Goal: Task Accomplishment & Management: Use online tool/utility

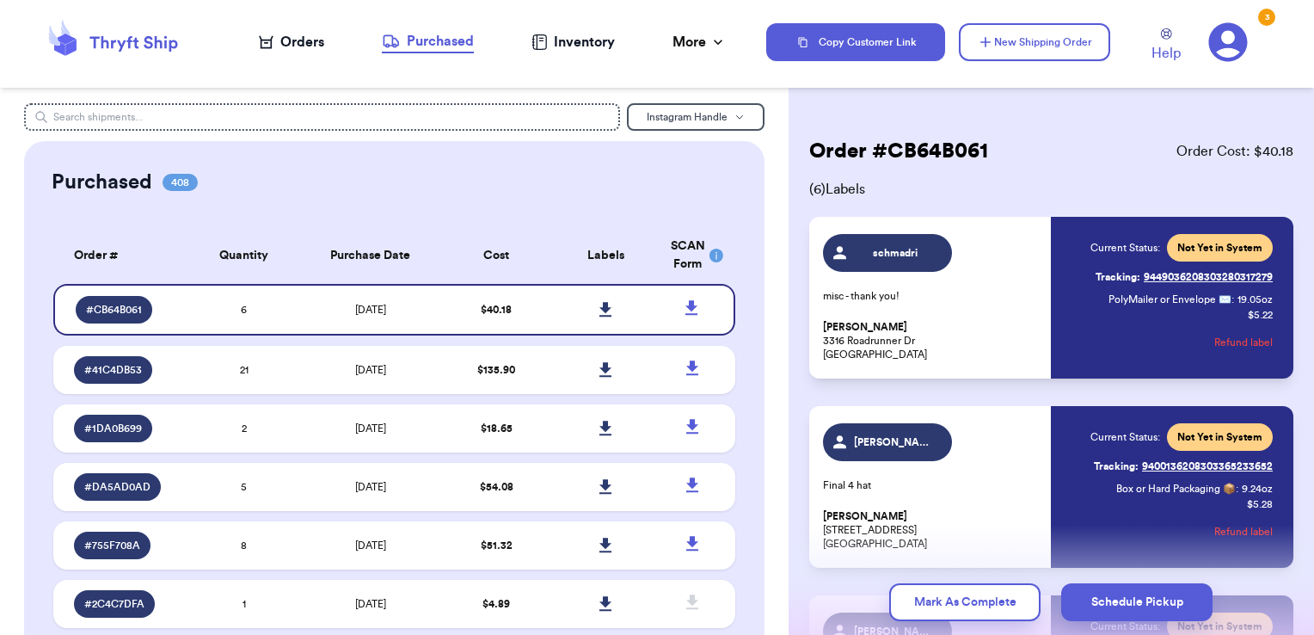
click at [300, 43] on div "Orders" at bounding box center [291, 42] width 65 height 21
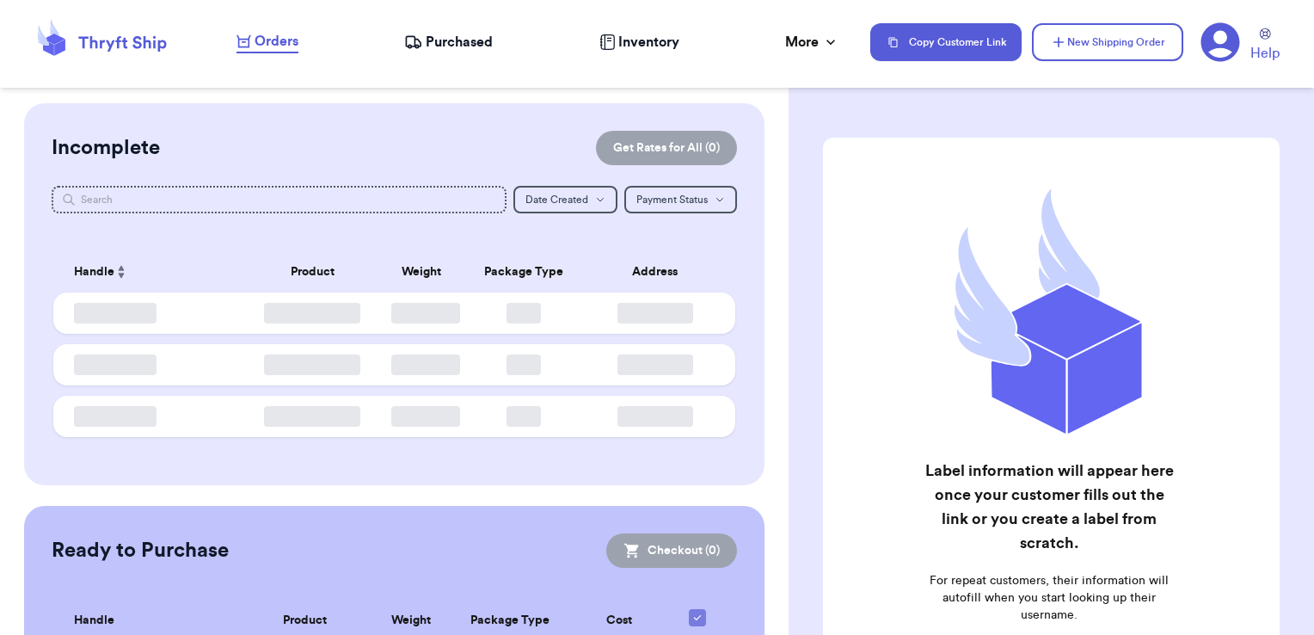
checkbox input "false"
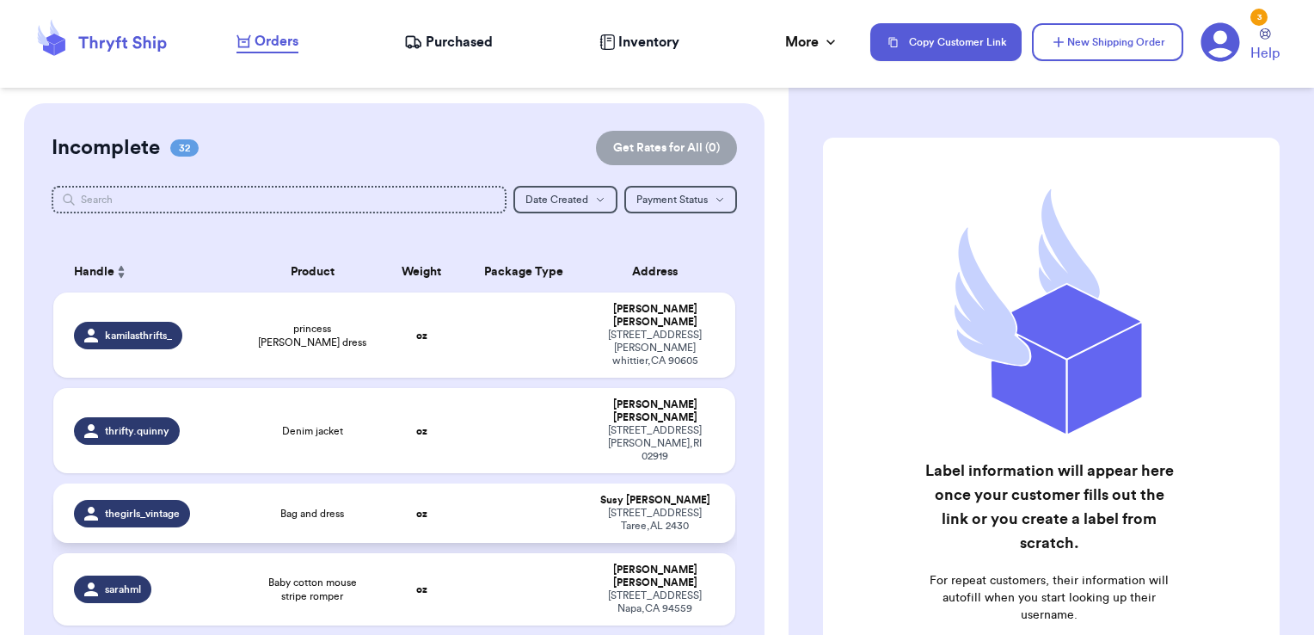
click at [542, 483] on td at bounding box center [524, 512] width 123 height 59
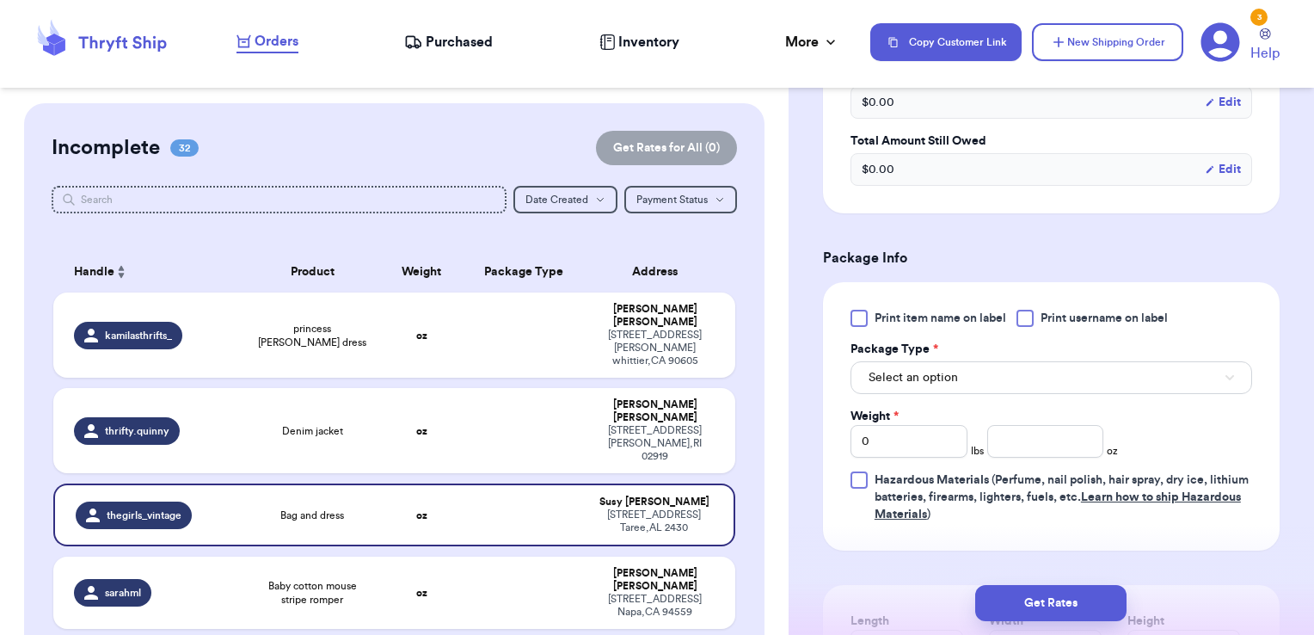
scroll to position [581, 0]
drag, startPoint x: 899, startPoint y: 444, endPoint x: 767, endPoint y: 425, distance: 132.9
click at [767, 425] on div "Customer Link New Order Incomplete 32 Get Rates for All ( 0 ) Get Rates for All…" at bounding box center [657, 317] width 1314 height 635
type input "1"
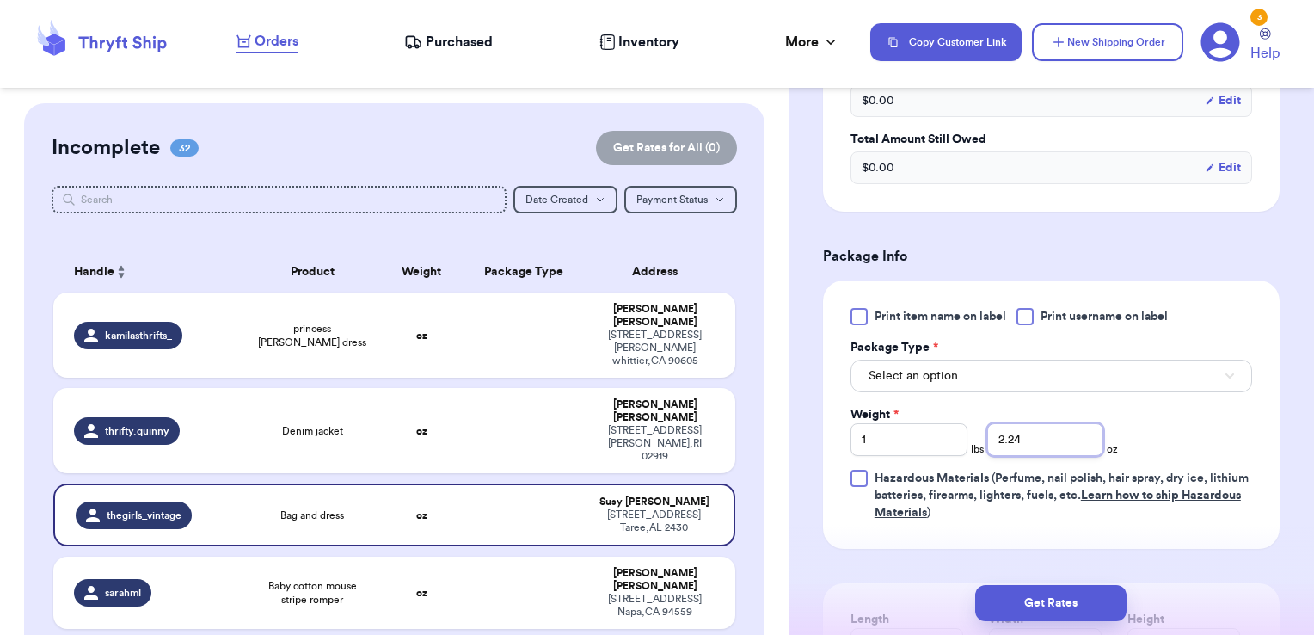
type input "2.24"
click at [1048, 312] on span "Print username on label" at bounding box center [1104, 316] width 127 height 17
click at [0, 0] on input "Print username on label" at bounding box center [0, 0] width 0 height 0
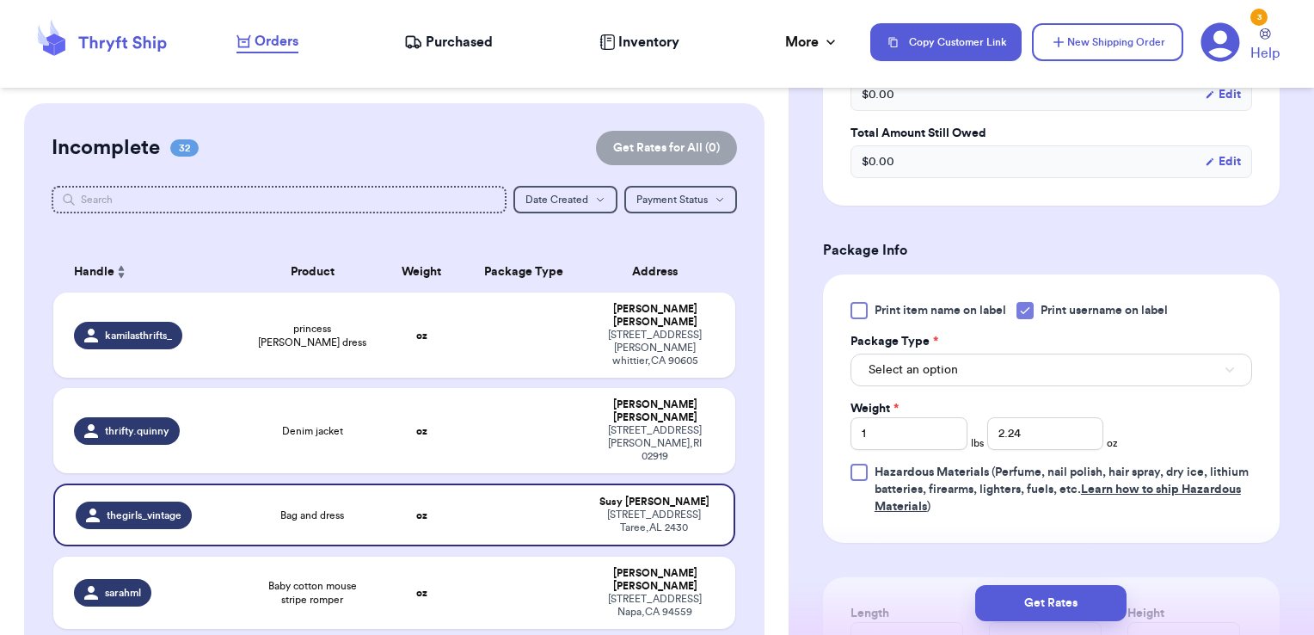
scroll to position [588, 0]
click at [953, 384] on div "Print item name on label Print username on label Package Type * Select an optio…" at bounding box center [1052, 407] width 402 height 213
click at [958, 371] on button "Select an option" at bounding box center [1052, 369] width 402 height 33
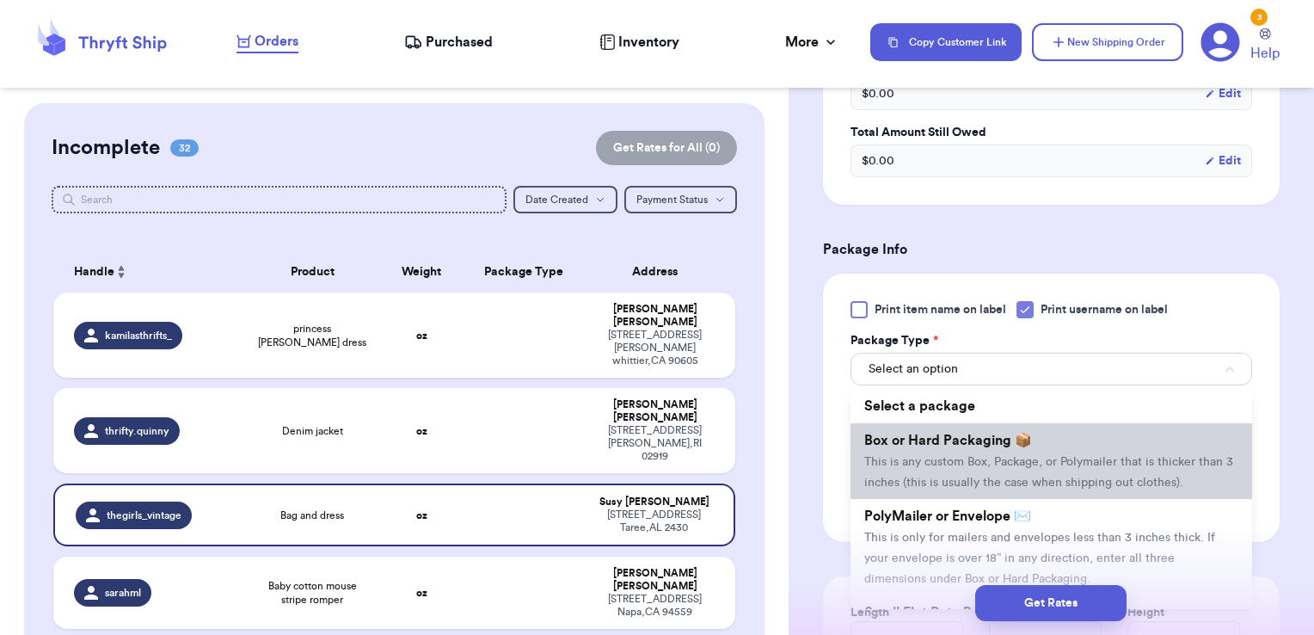
click at [953, 439] on span "Box or Hard Packaging 📦" at bounding box center [948, 440] width 168 height 14
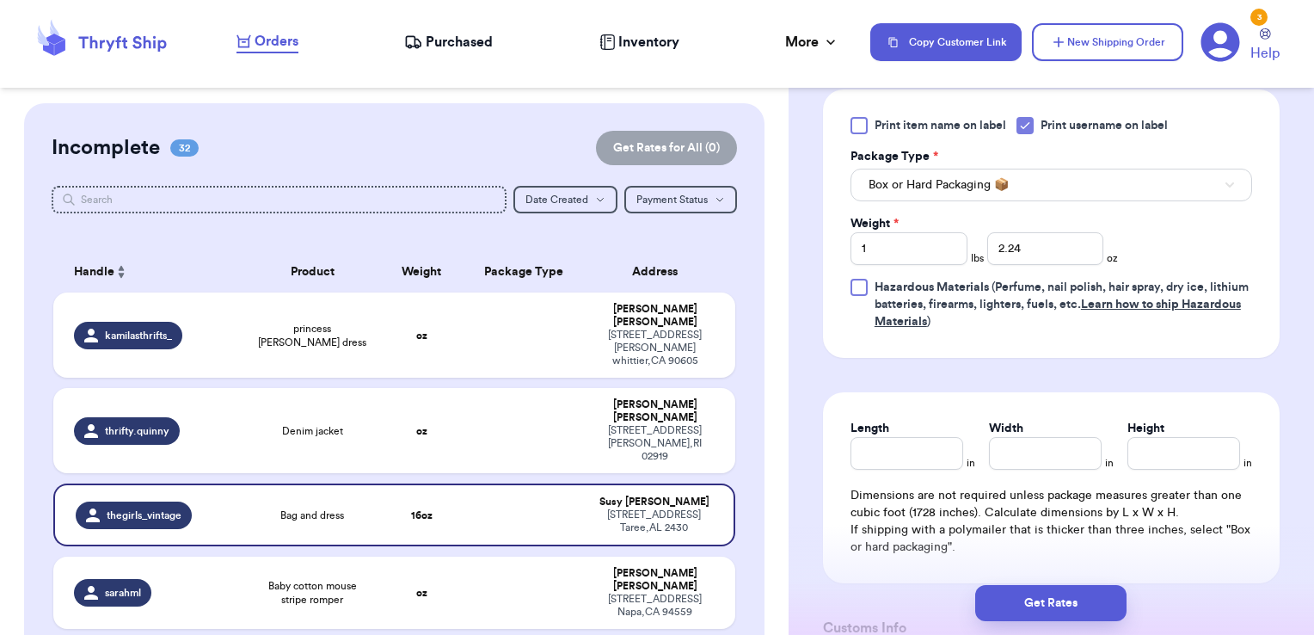
scroll to position [773, 0]
click at [919, 436] on input "Length" at bounding box center [907, 452] width 113 height 33
type input "14"
type input "12"
type input "1"
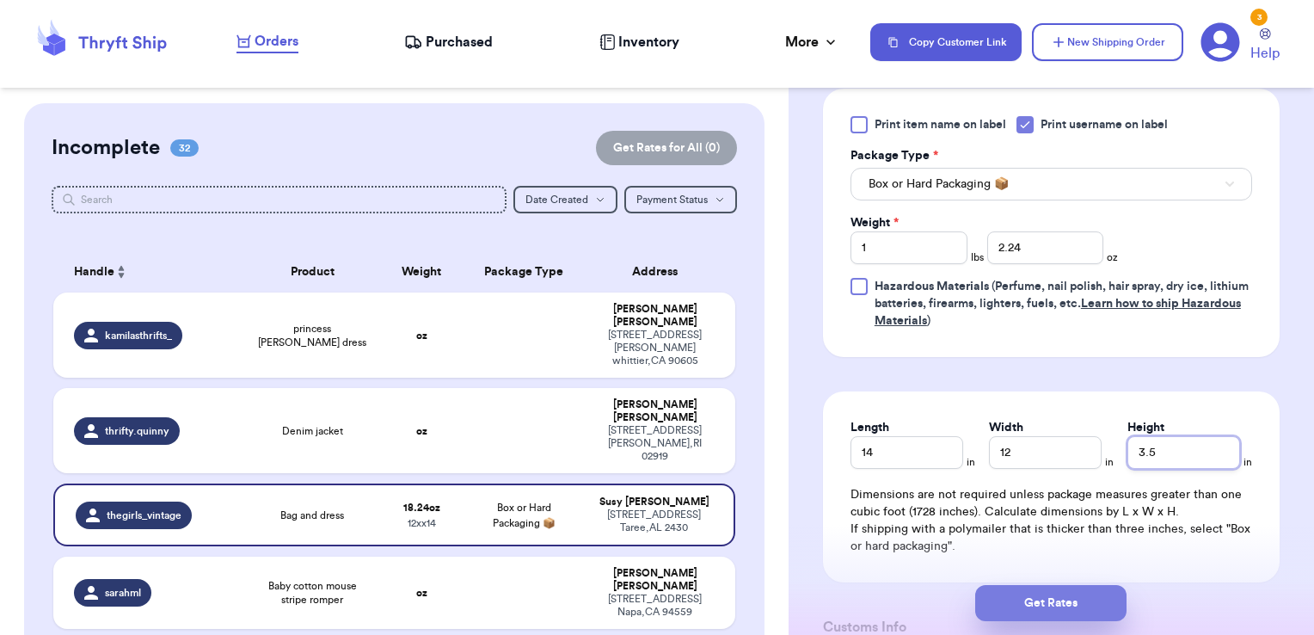
type input "3.5"
click at [1001, 613] on button "Get Rates" at bounding box center [1050, 603] width 151 height 36
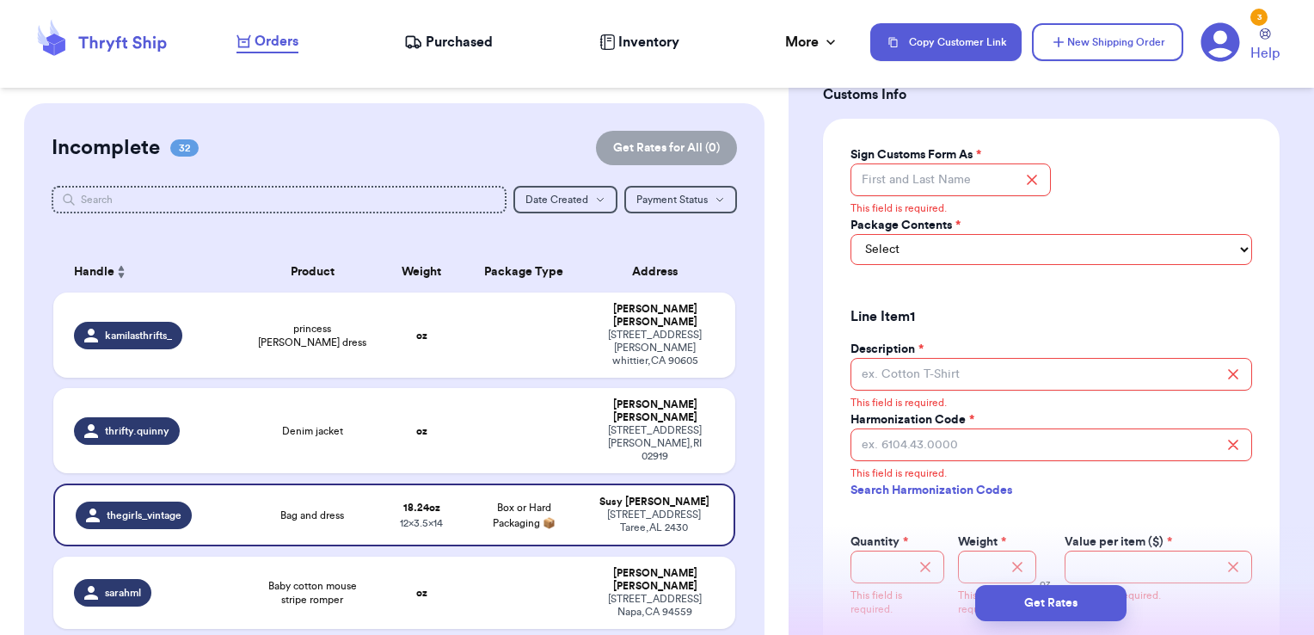
scroll to position [1306, 0]
click at [974, 182] on input "Sign Customs Form As *" at bounding box center [951, 179] width 201 height 33
type input "Lindsay Vickerman"
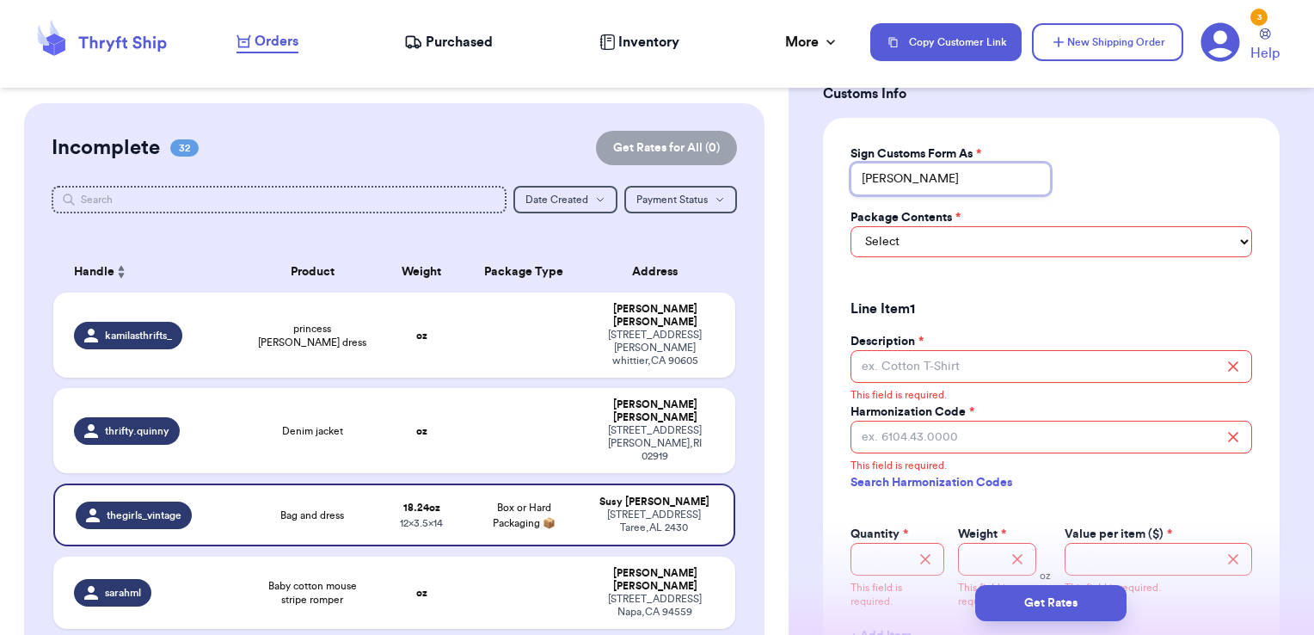
scroll to position [1227, 0]
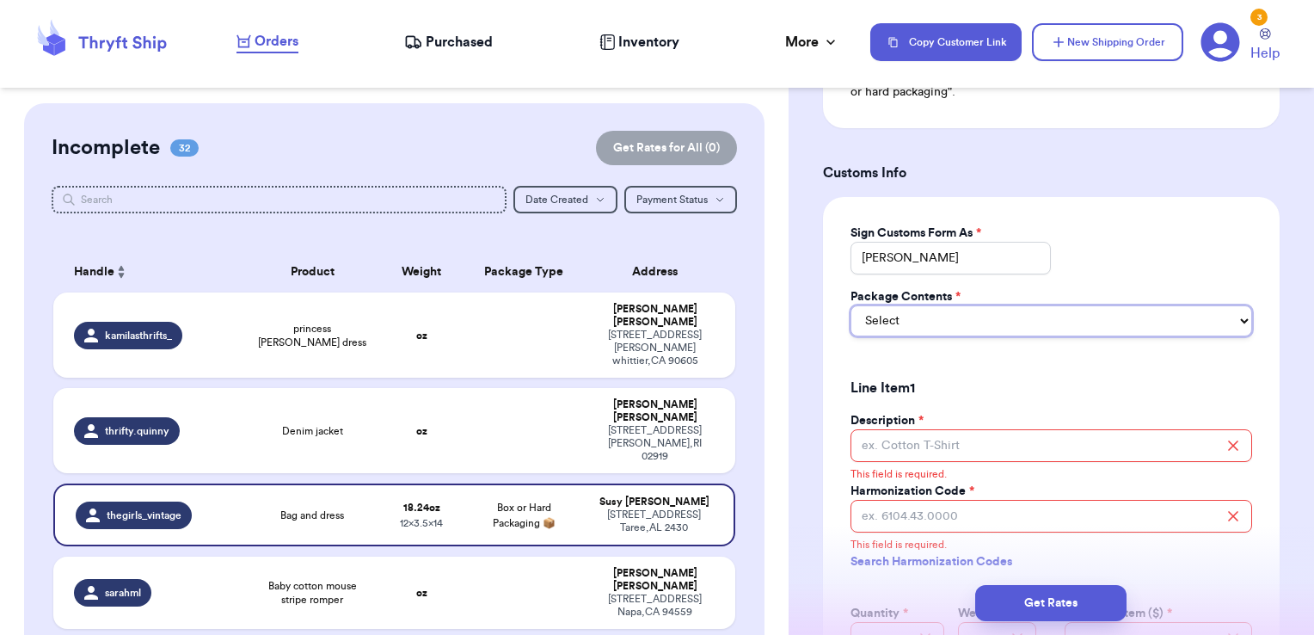
click at [950, 311] on select "Select Merchandise Gift Documents" at bounding box center [1052, 320] width 402 height 31
select select "MERCHANDISE"
click at [851, 305] on select "Select Merchandise Gift Documents" at bounding box center [1052, 320] width 402 height 31
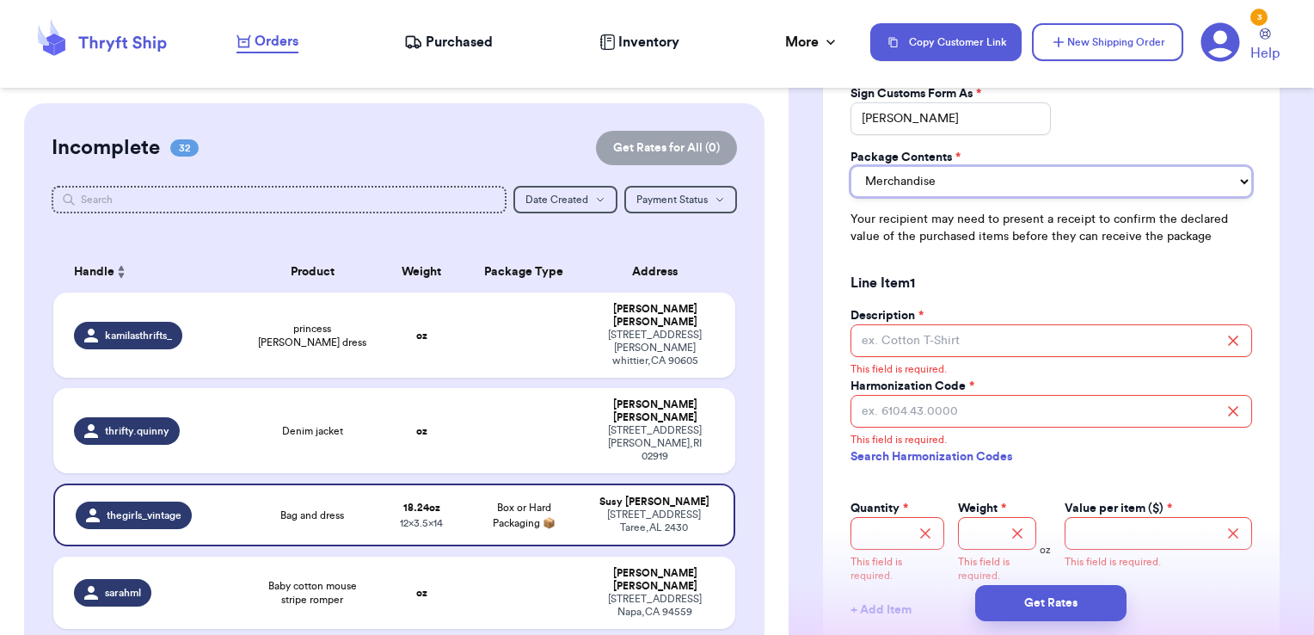
scroll to position [1490, 0]
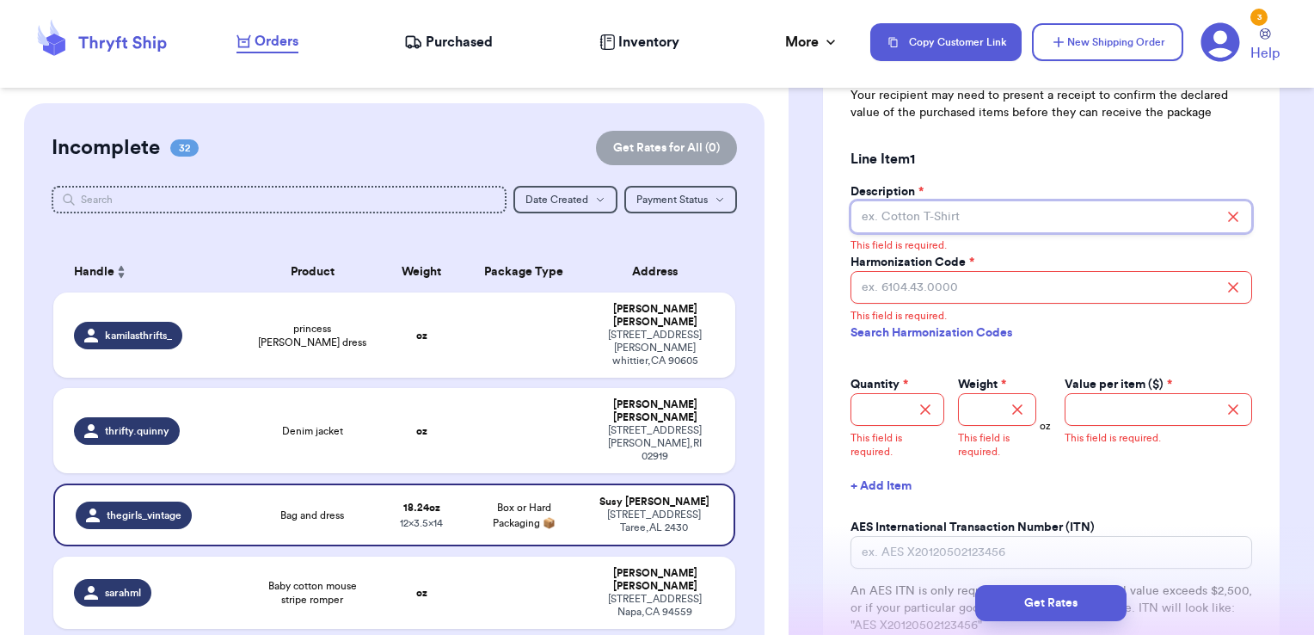
click at [917, 201] on input "Description *" at bounding box center [1052, 216] width 402 height 33
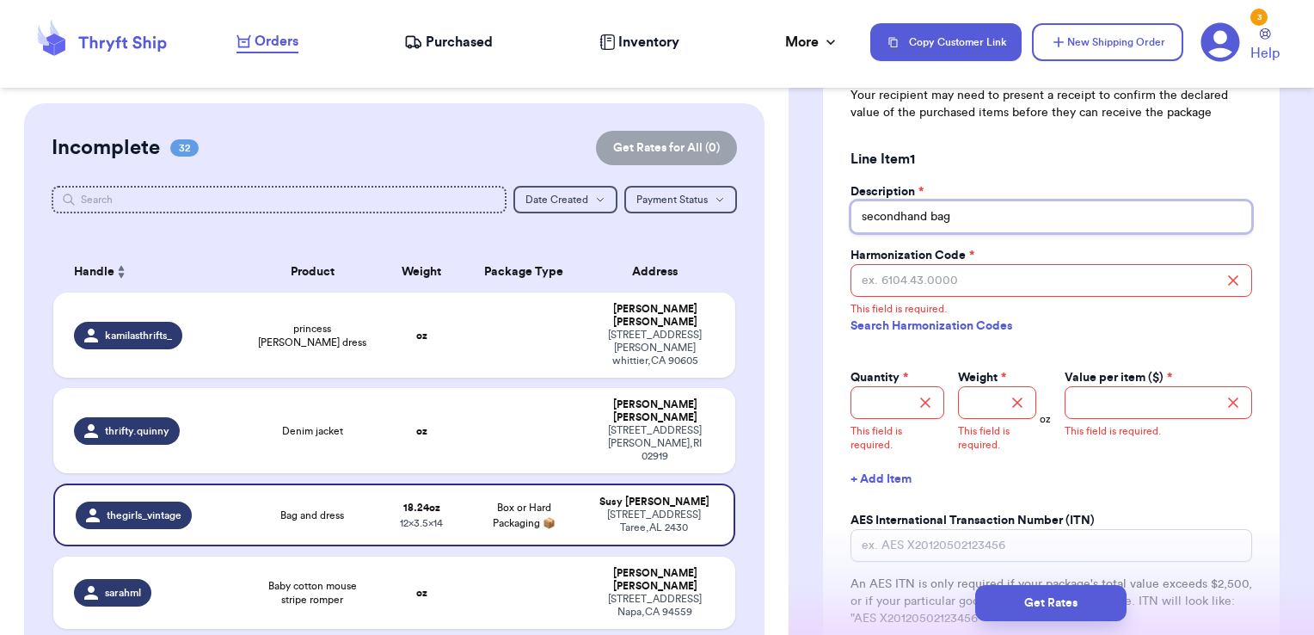
type input "secondhand bag"
click at [967, 321] on link "Search Harmonization Codes" at bounding box center [1052, 325] width 402 height 31
click at [894, 281] on input "Harmonization Code *" at bounding box center [1052, 280] width 402 height 33
paste input "4202.22.0000"
type input "4202.22.0000"
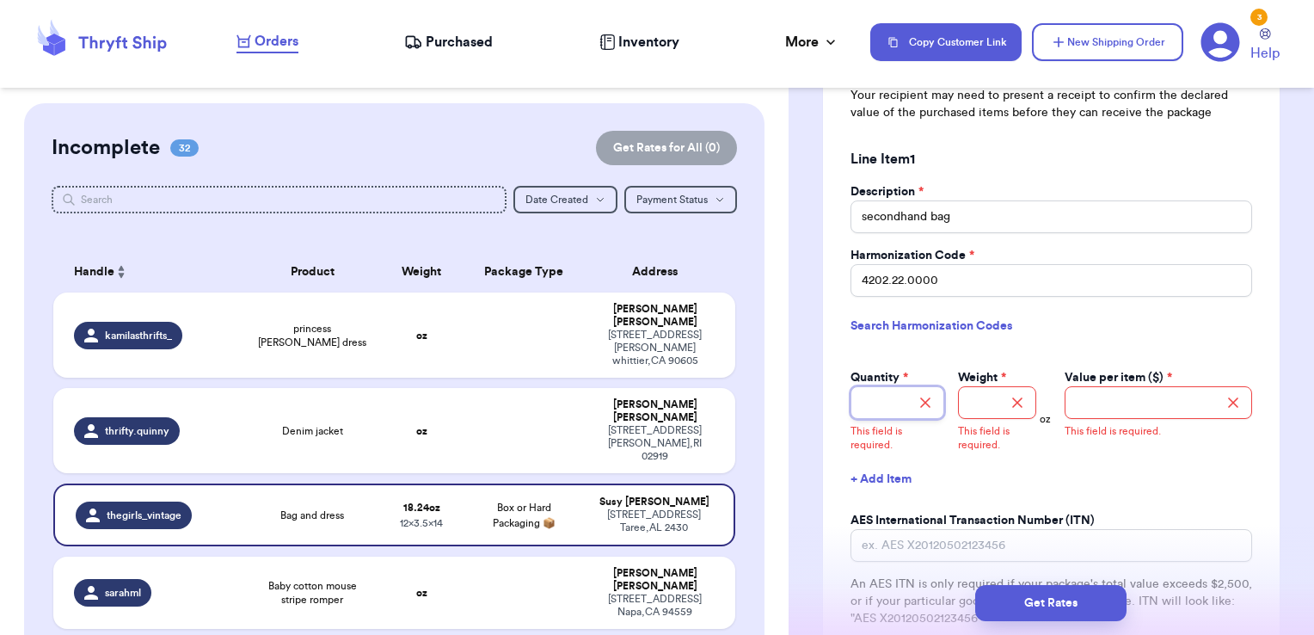
click at [888, 398] on input "Quantity *" at bounding box center [898, 402] width 94 height 33
type input "1"
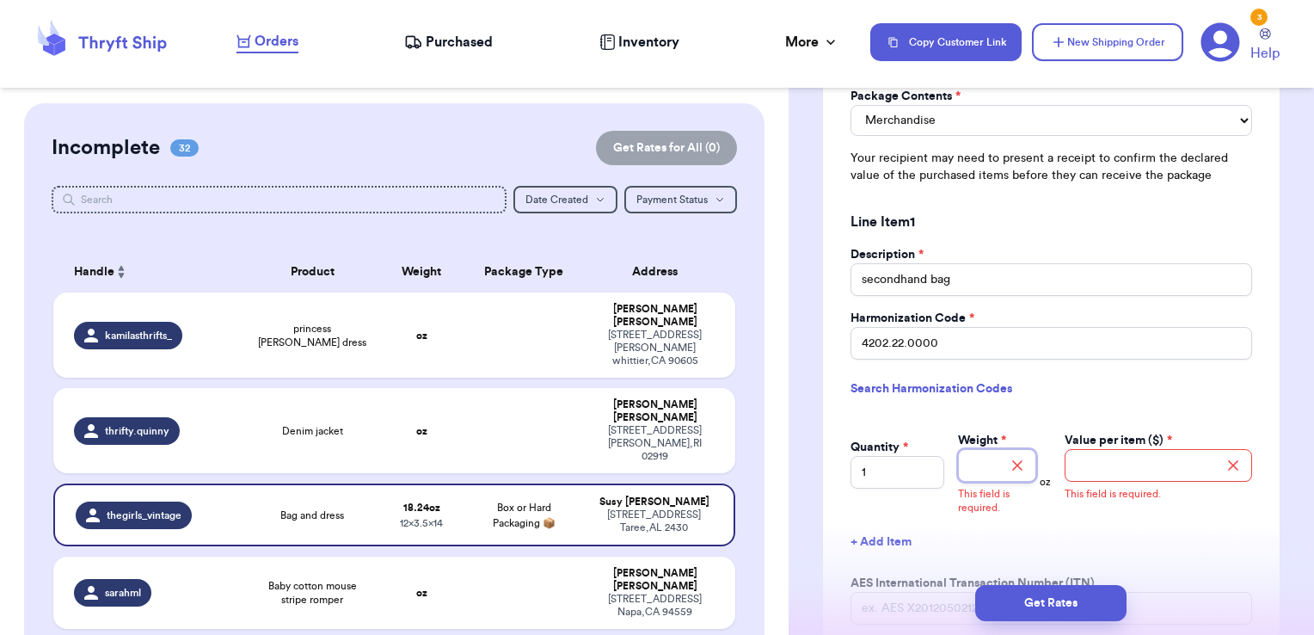
scroll to position [1441, 0]
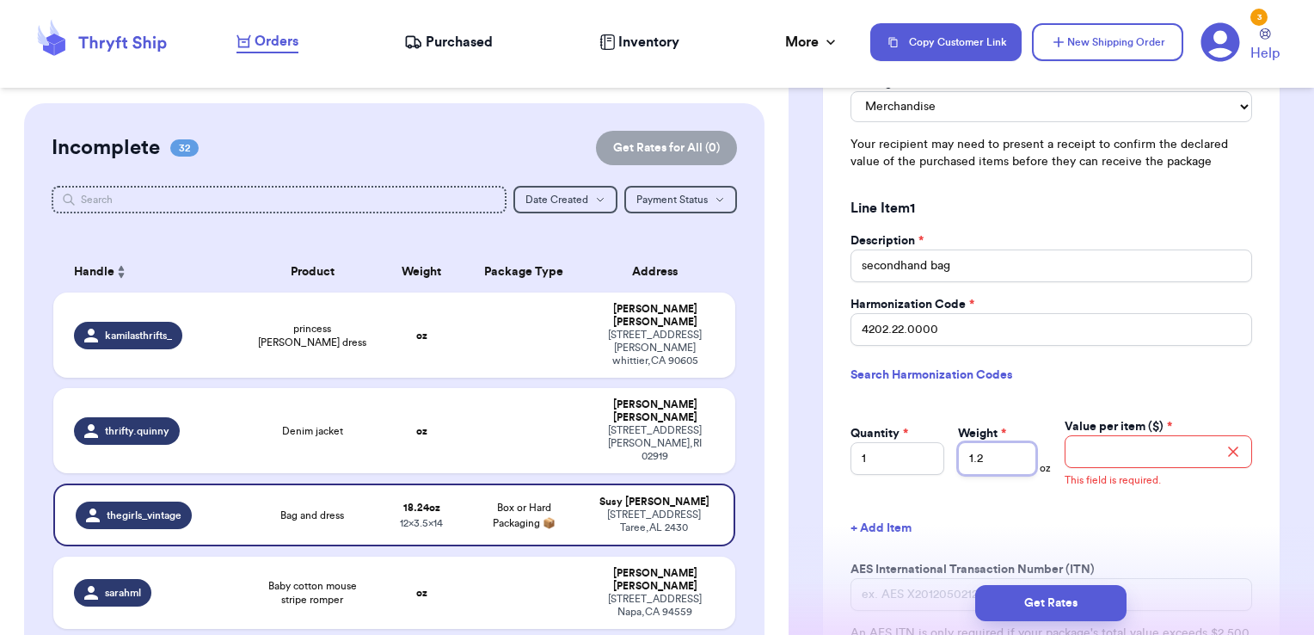
type input "1.2"
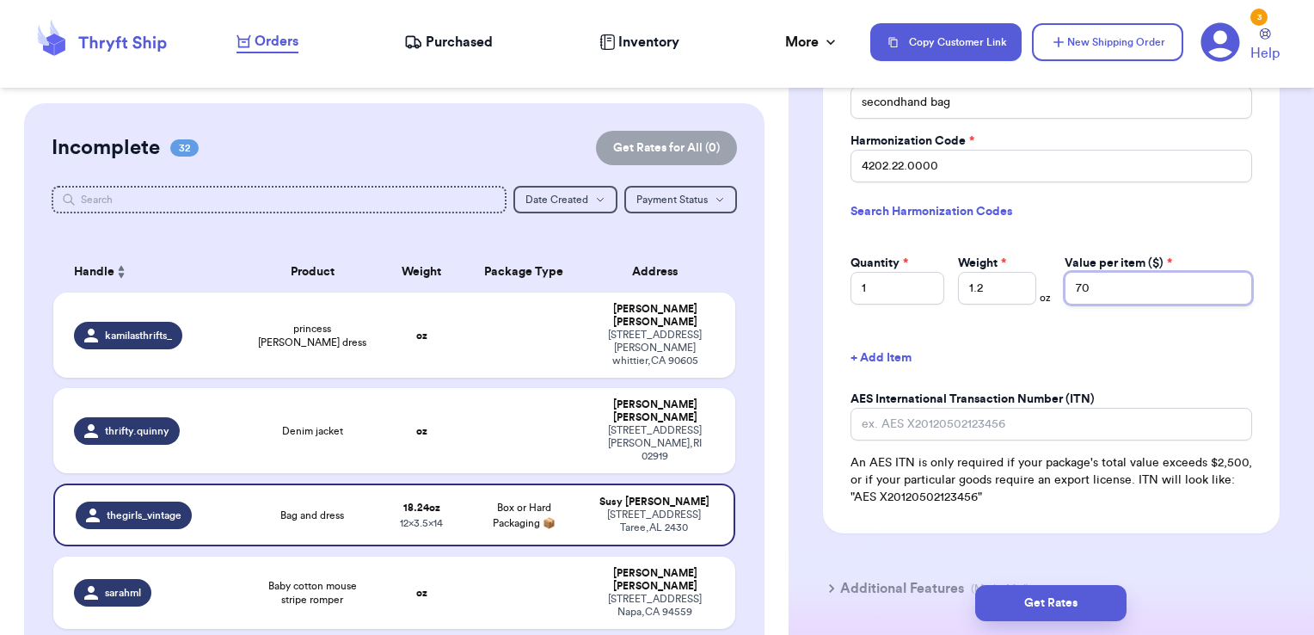
scroll to position [1708, 0]
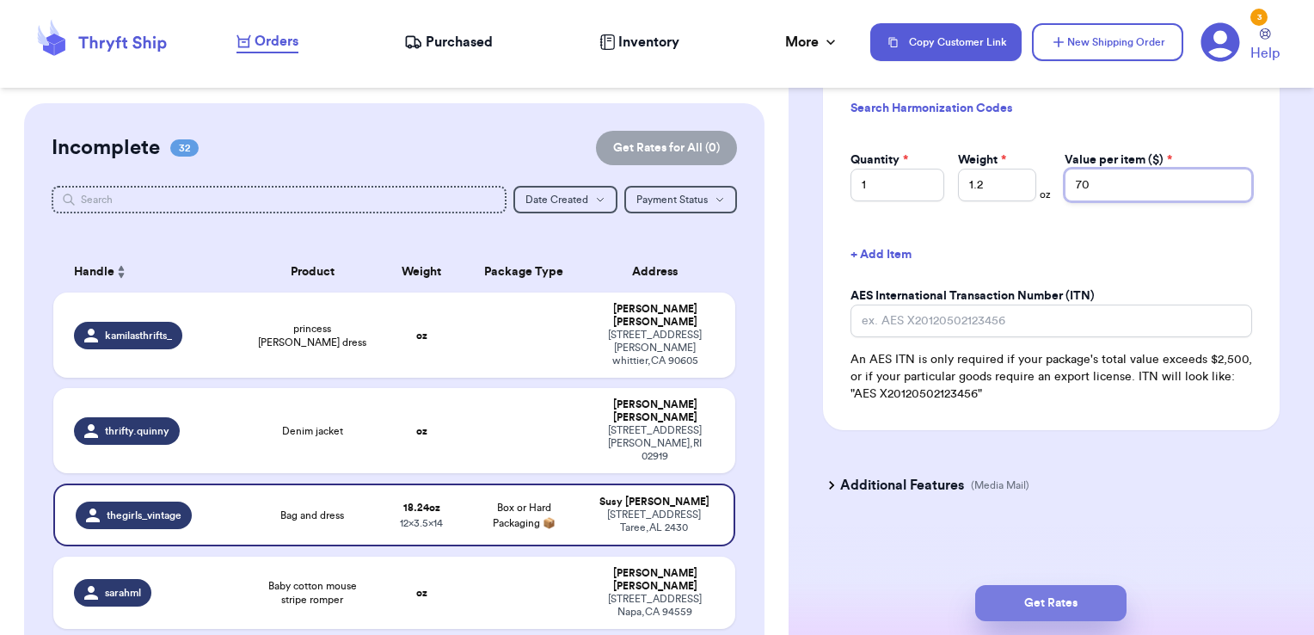
type input "70"
click at [1043, 601] on button "Get Rates" at bounding box center [1050, 603] width 151 height 36
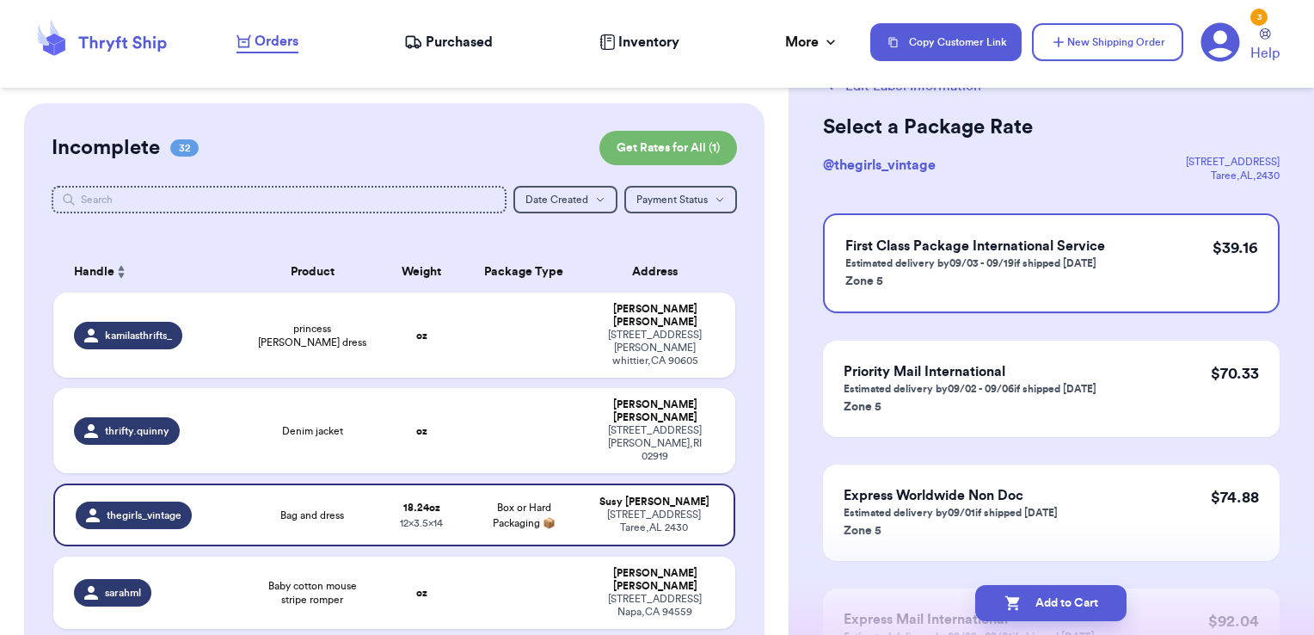
scroll to position [0, 0]
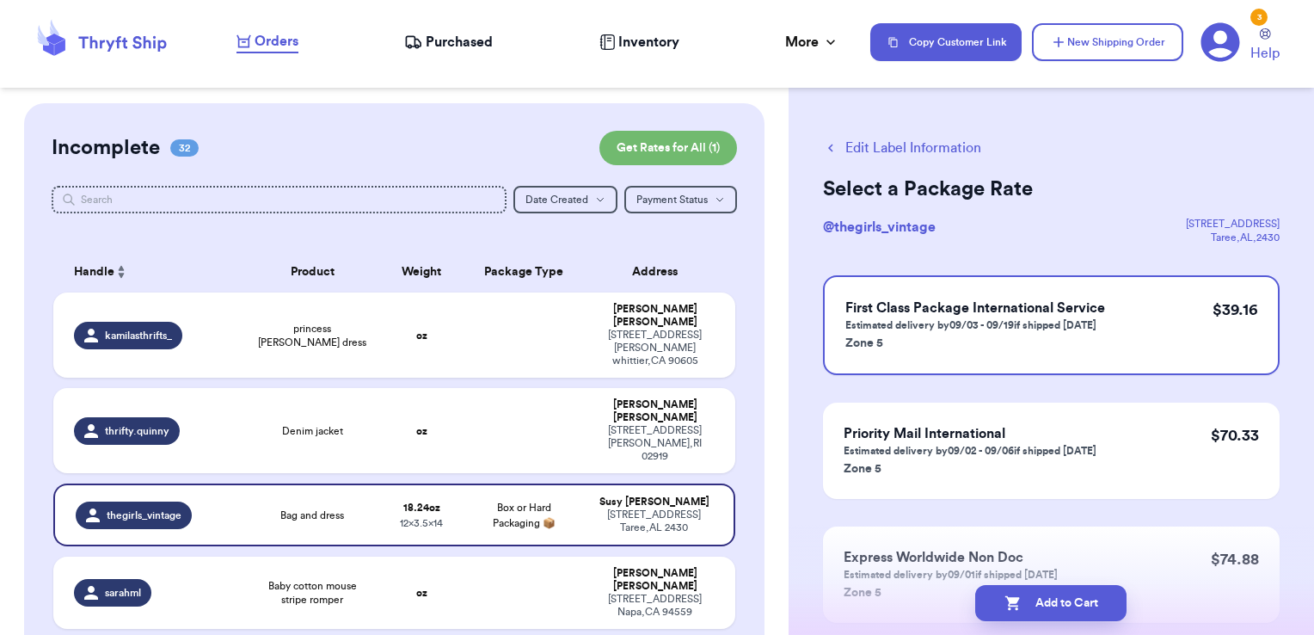
click at [887, 146] on button "Edit Label Information" at bounding box center [902, 148] width 158 height 21
click at [943, 143] on button "Edit Label Information" at bounding box center [902, 148] width 158 height 21
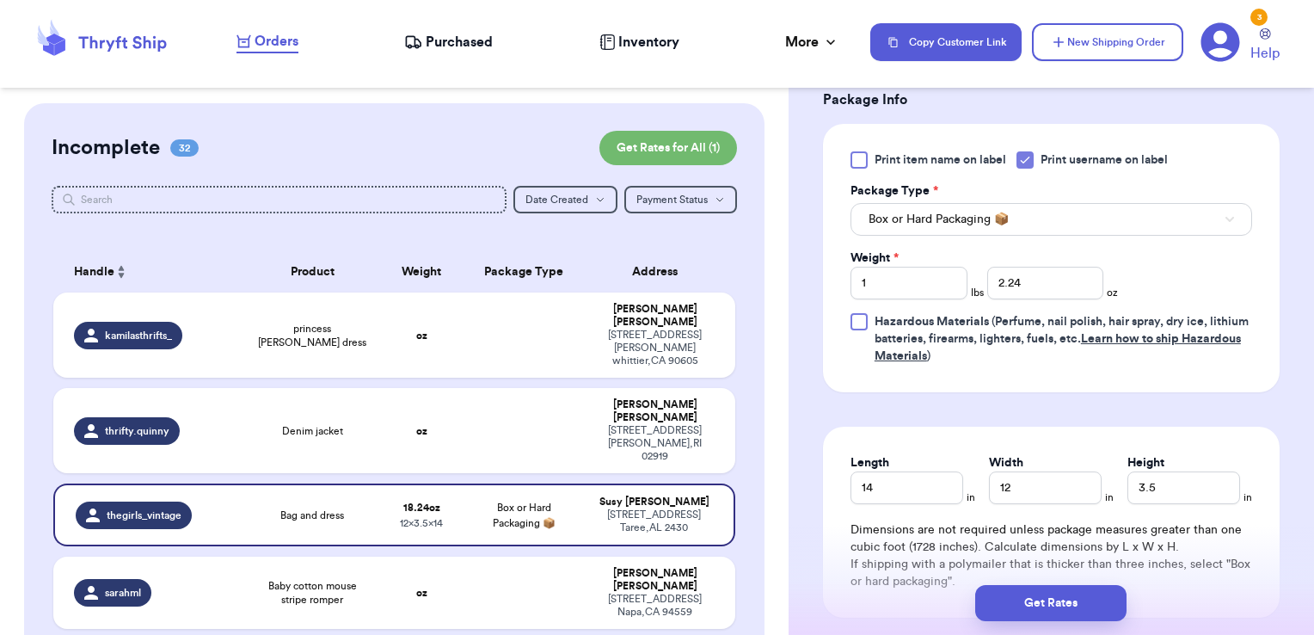
scroll to position [739, 0]
click at [545, 329] on td at bounding box center [524, 334] width 123 height 85
type input "princess denim dress"
type input "0"
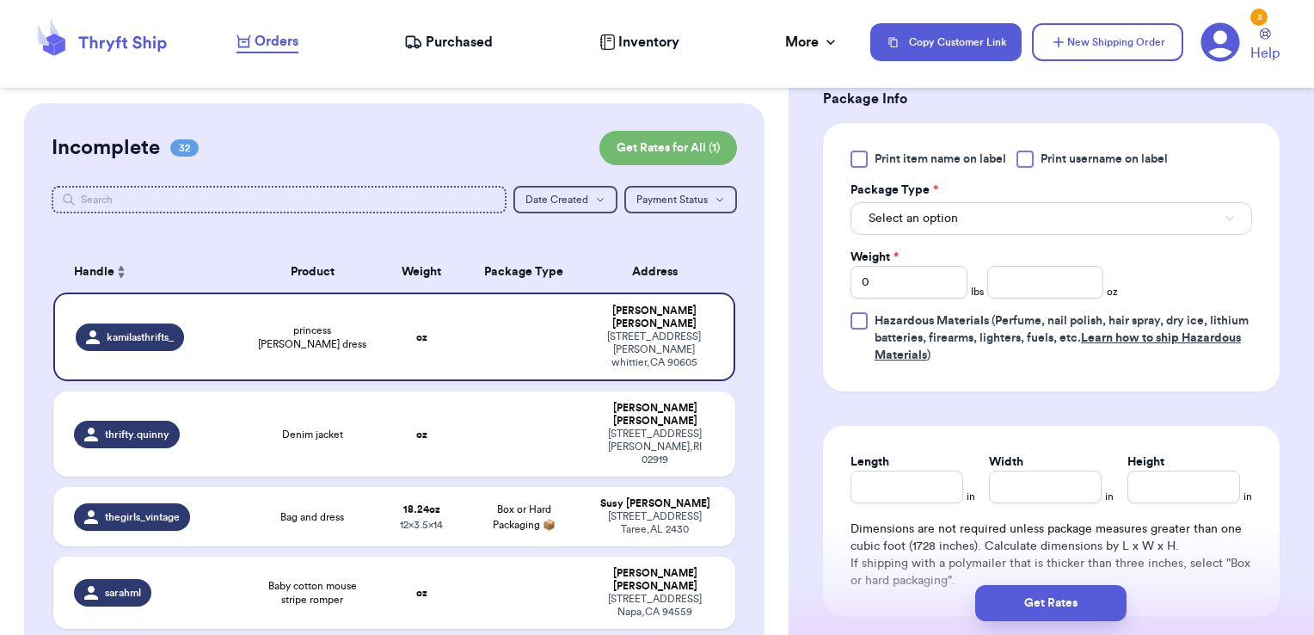
click at [1112, 155] on span "Print username on label" at bounding box center [1104, 159] width 127 height 17
click at [0, 0] on input "Print username on label" at bounding box center [0, 0] width 0 height 0
click at [1056, 211] on button "Select an option" at bounding box center [1052, 218] width 402 height 33
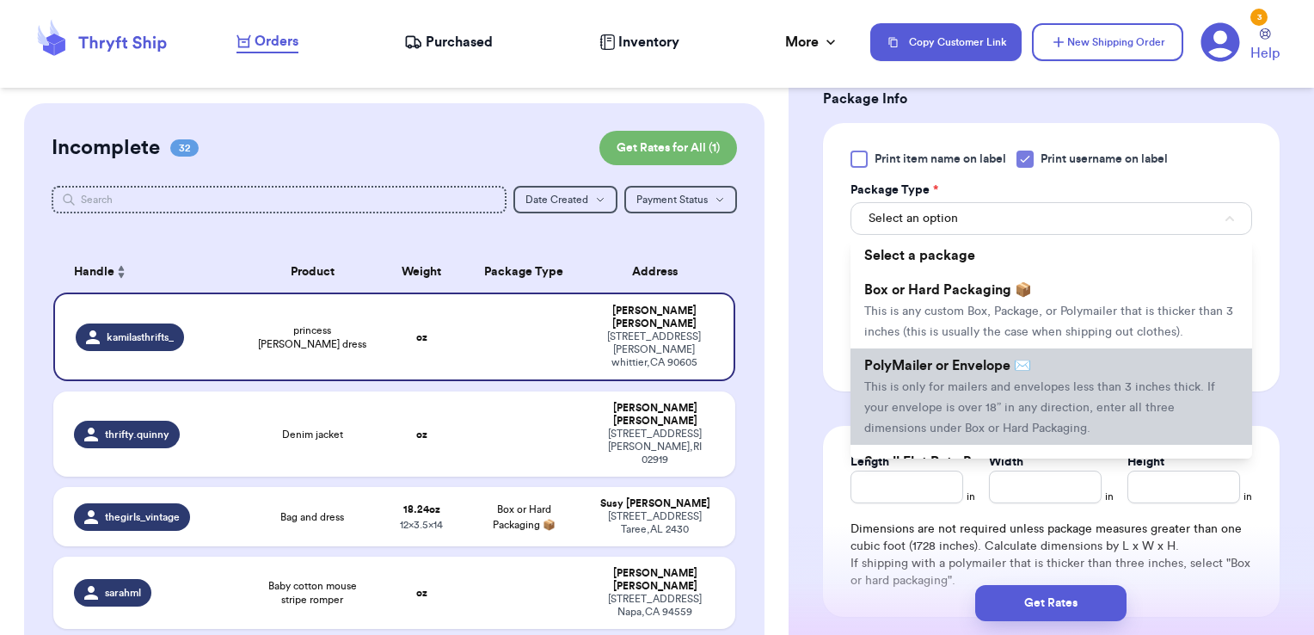
click at [993, 372] on span "PolyMailer or Envelope ✉️" at bounding box center [947, 366] width 167 height 14
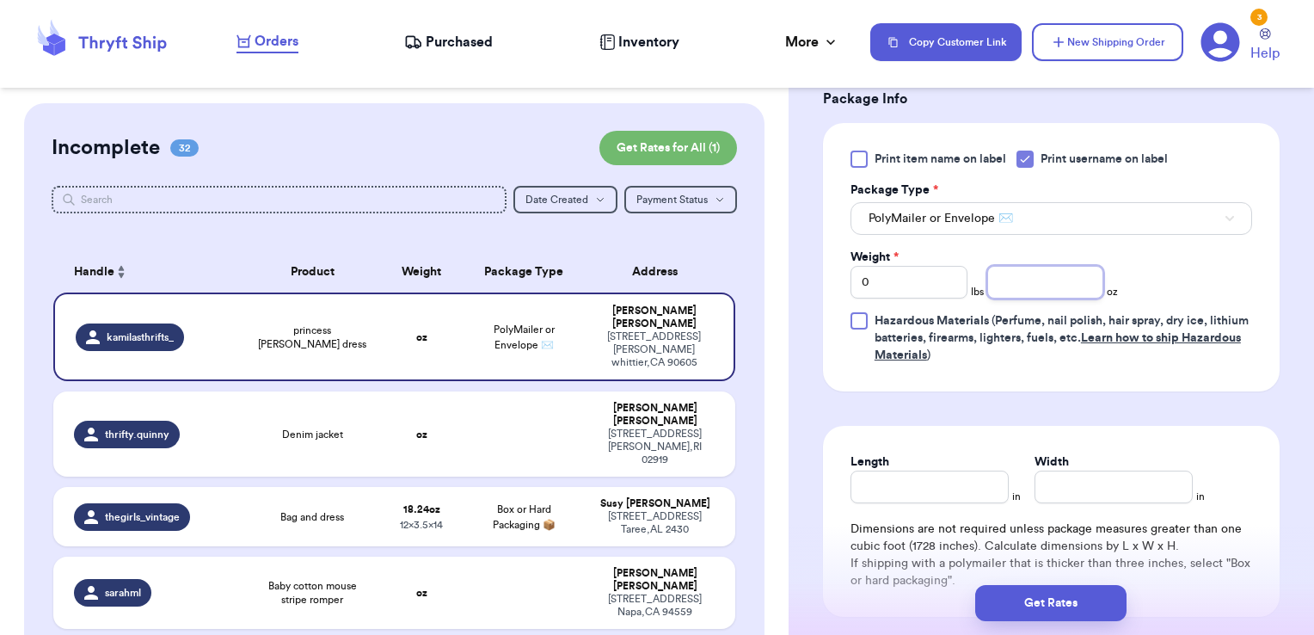
click at [1048, 281] on input "number" at bounding box center [1045, 282] width 117 height 33
type input "11.41"
click at [1095, 607] on button "Get Rates" at bounding box center [1050, 603] width 151 height 36
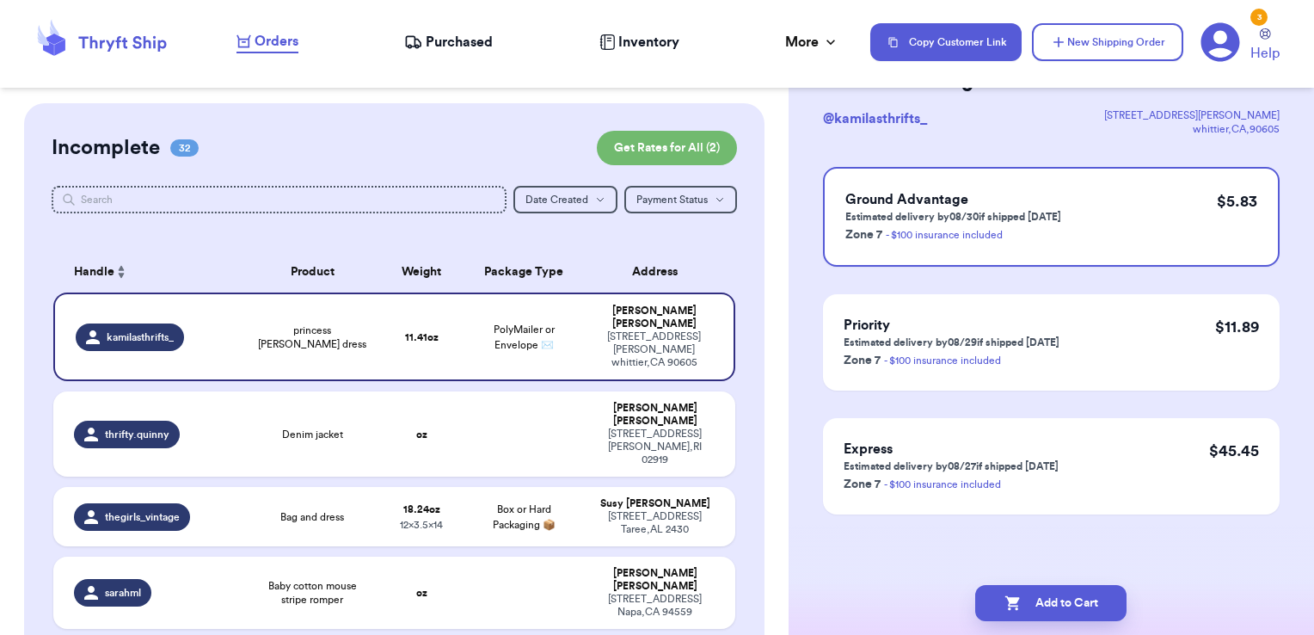
scroll to position [0, 0]
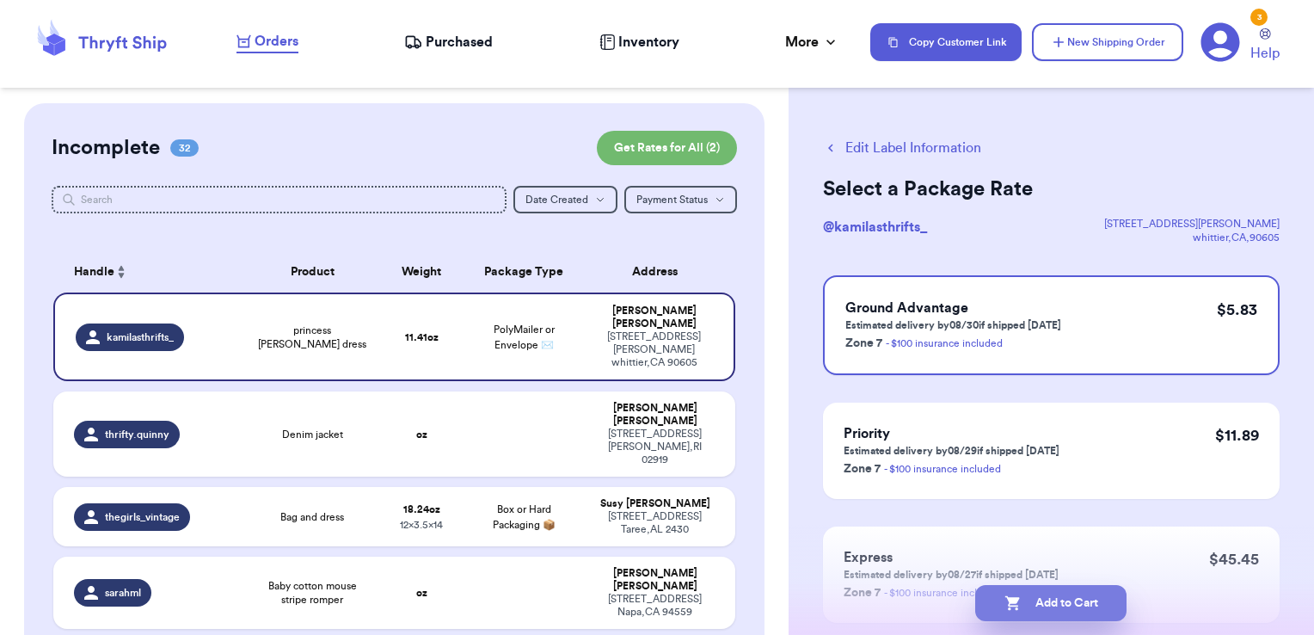
click at [1054, 611] on button "Add to Cart" at bounding box center [1050, 603] width 151 height 36
